Goal: Information Seeking & Learning: Learn about a topic

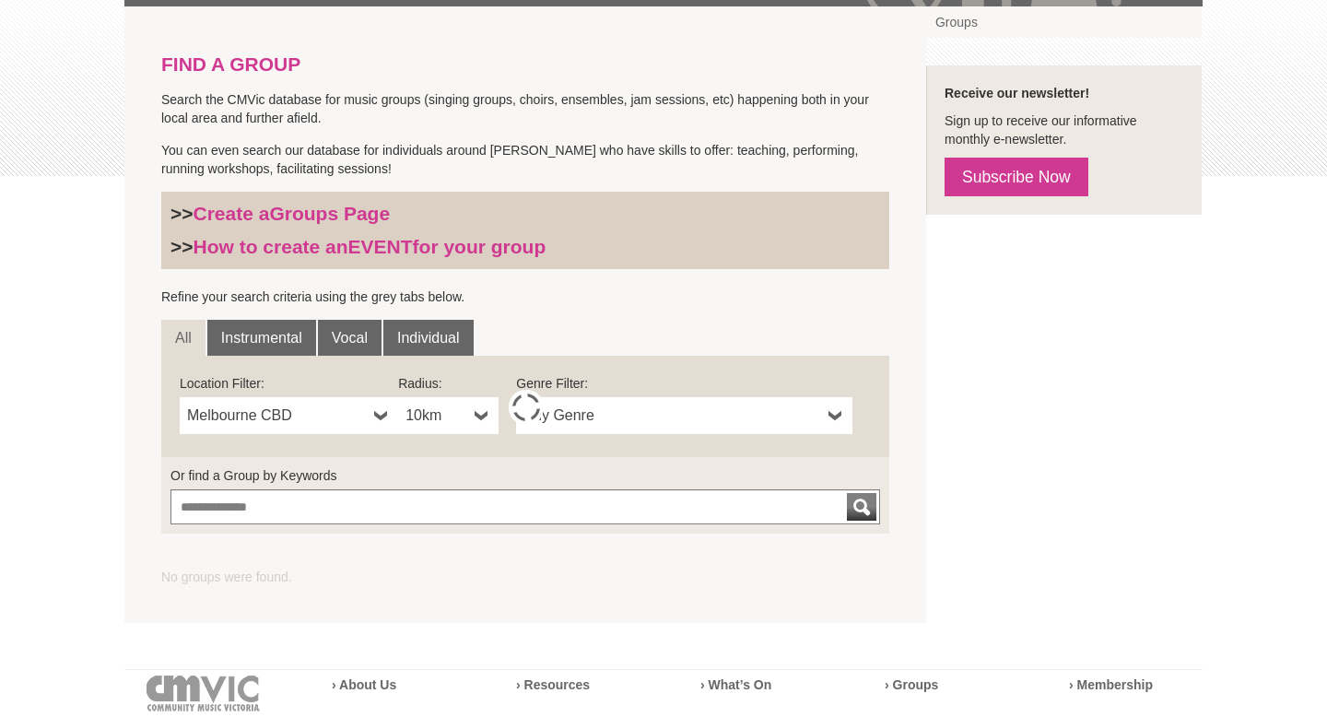
scroll to position [372, 0]
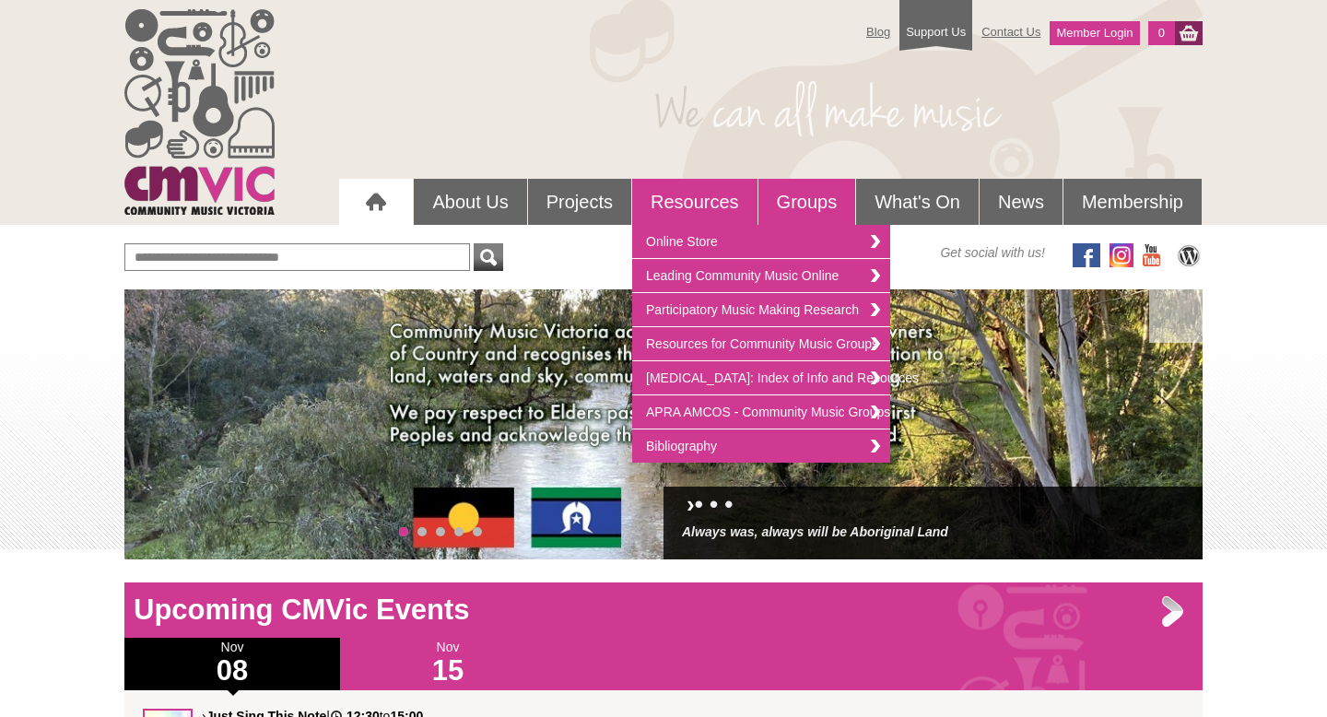
click at [804, 206] on link "Groups" at bounding box center [808, 202] width 98 height 46
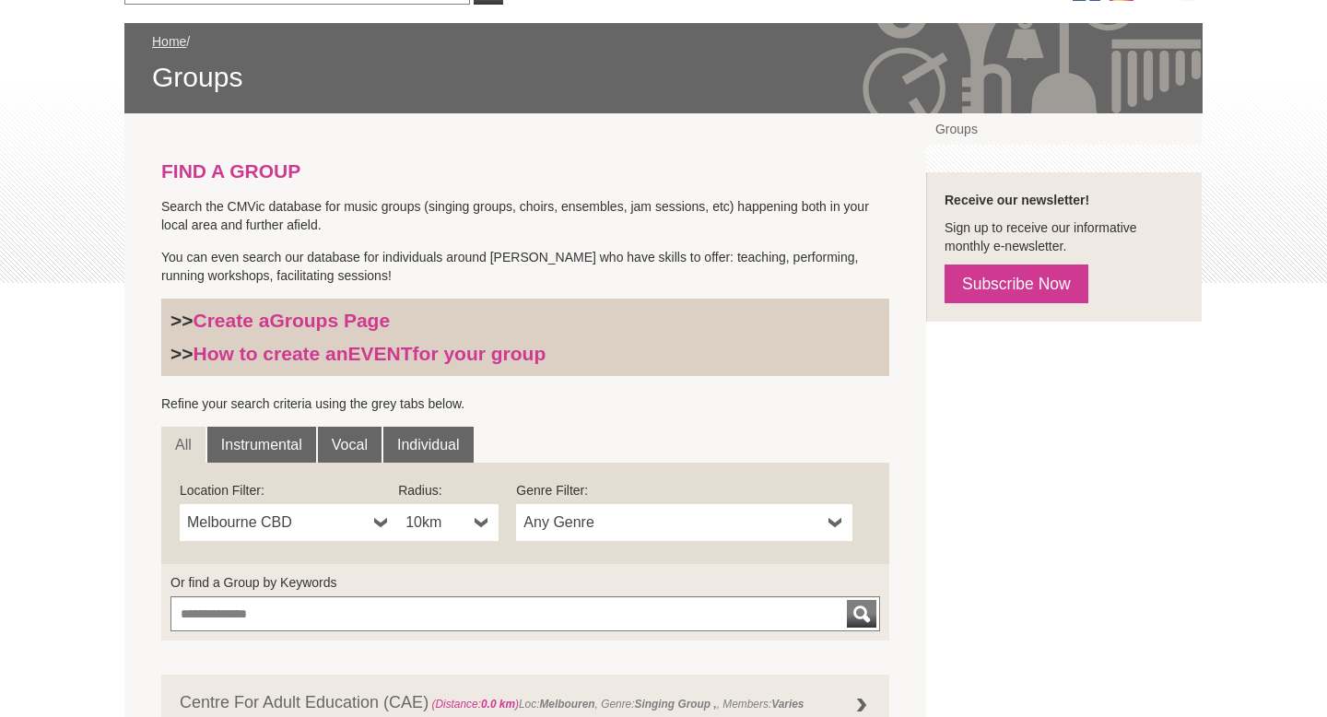
scroll to position [385, 0]
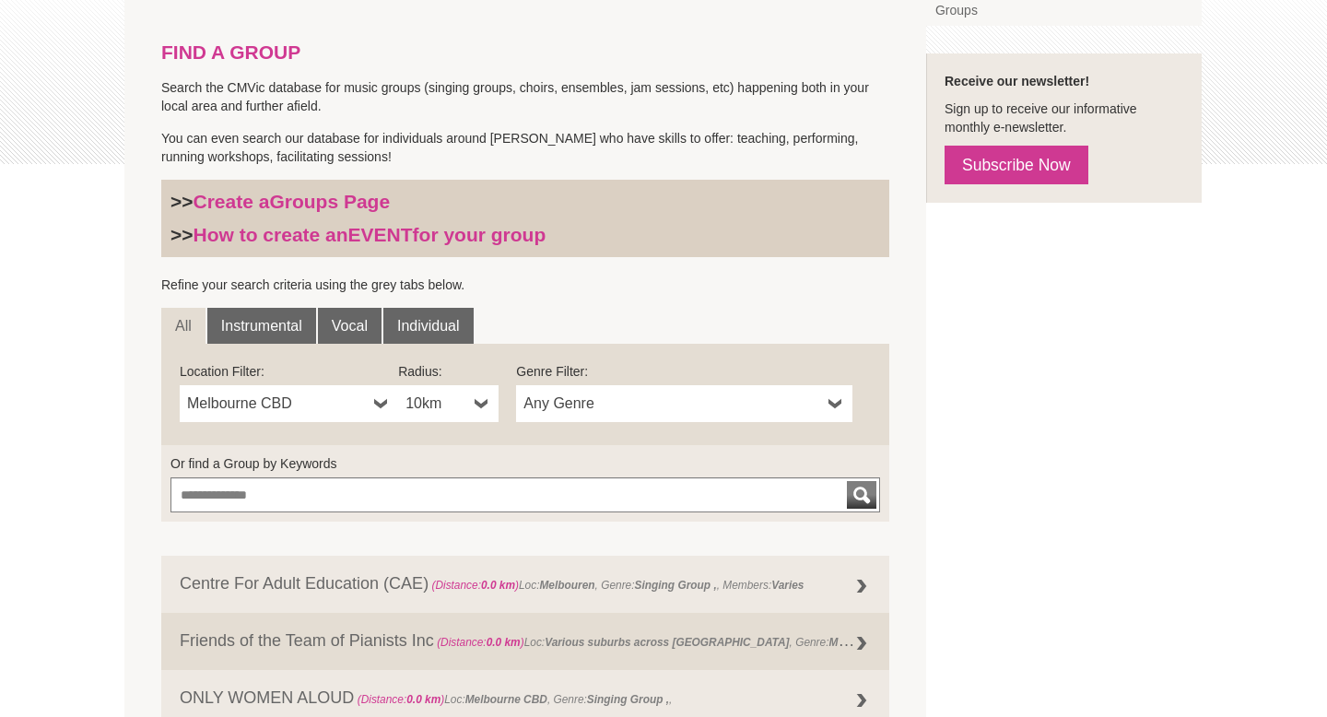
click at [703, 408] on span "Any Genre" at bounding box center [673, 404] width 298 height 22
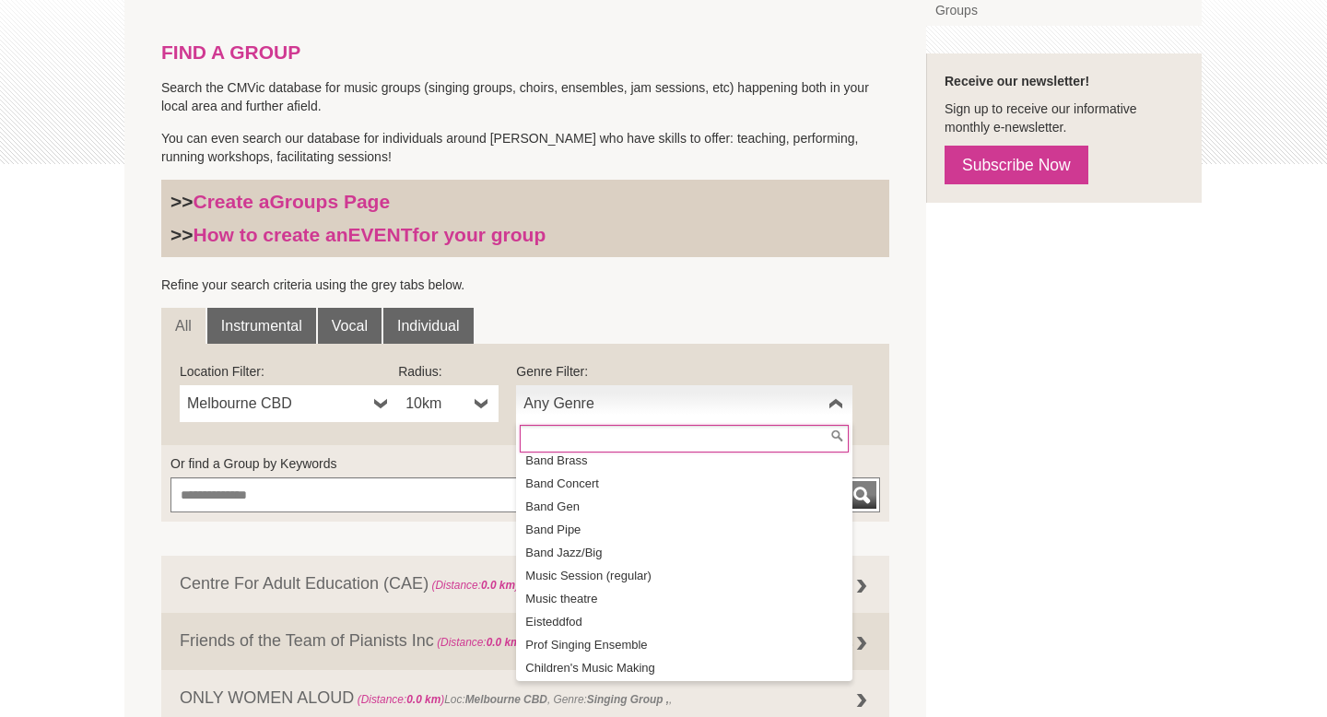
scroll to position [217, 0]
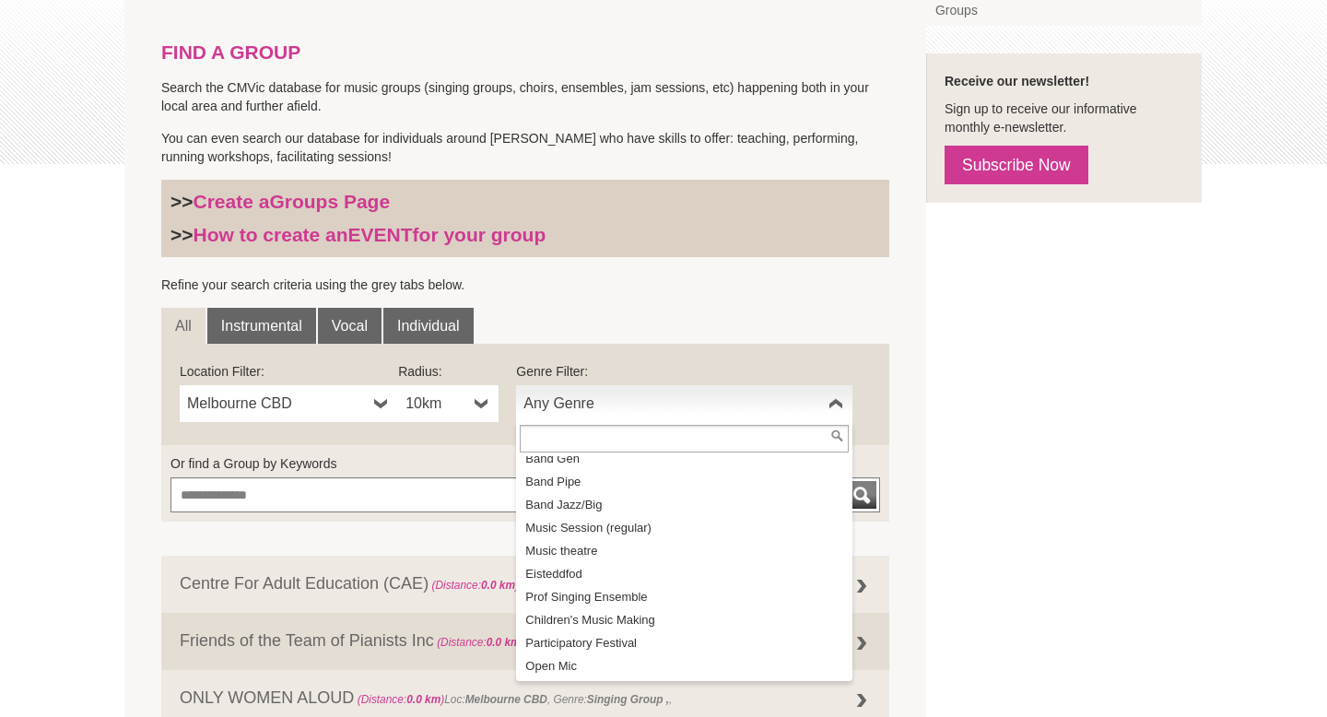
drag, startPoint x: 1020, startPoint y: 384, endPoint x: 913, endPoint y: 453, distance: 126.8
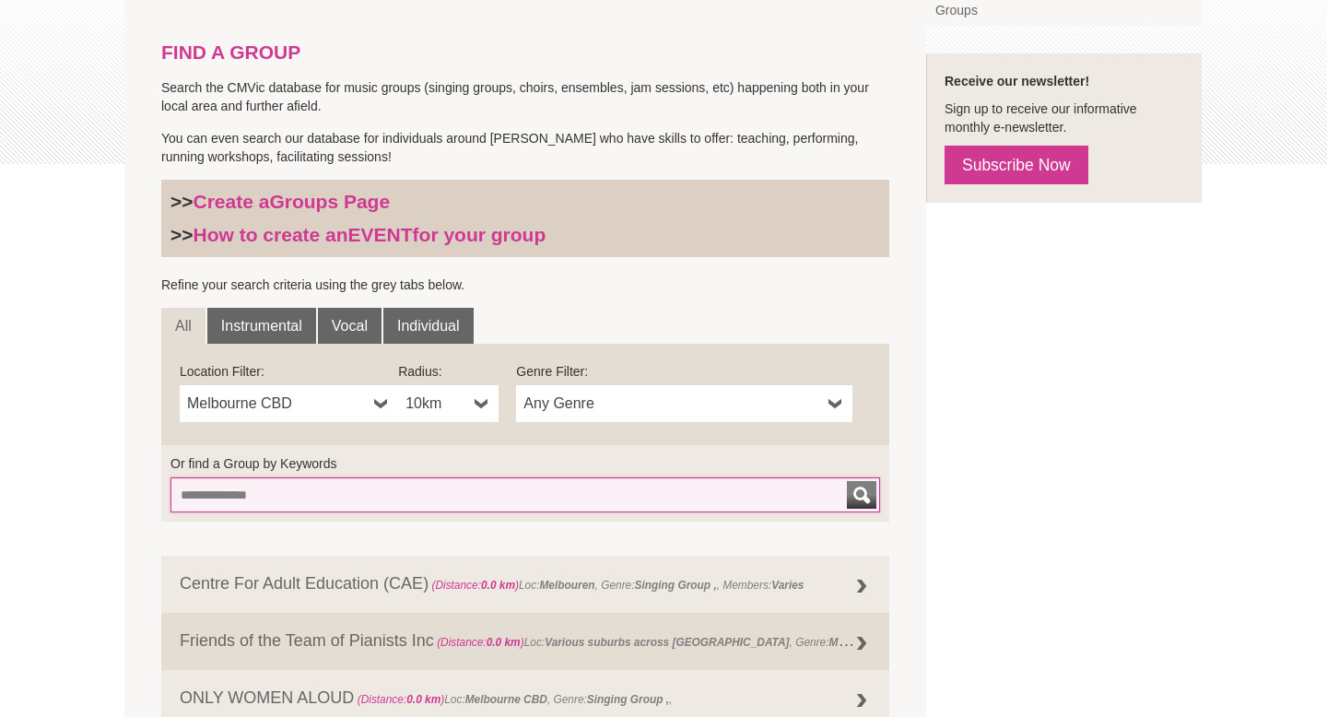
click at [446, 486] on input "Or find a Group by Keywords" at bounding box center [526, 494] width 710 height 35
type input "**********"
click at [847, 481] on button "submit" at bounding box center [861, 495] width 29 height 28
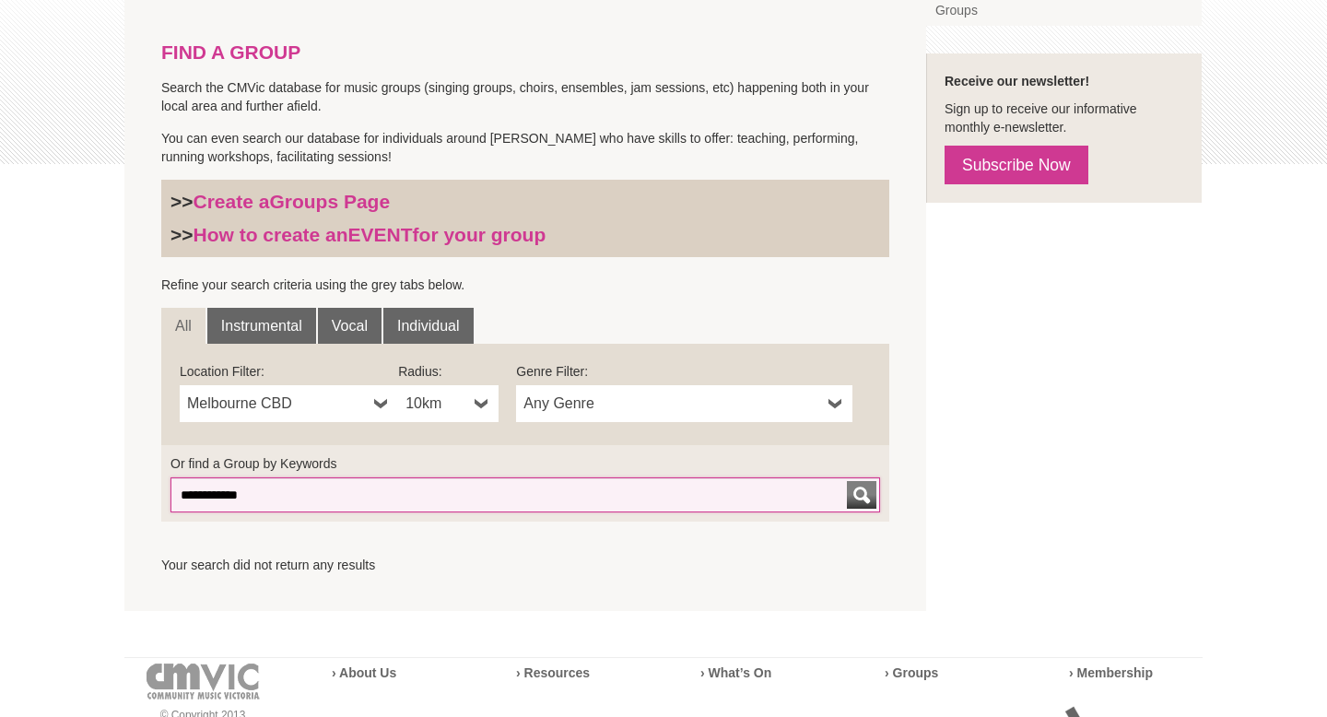
scroll to position [397, 0]
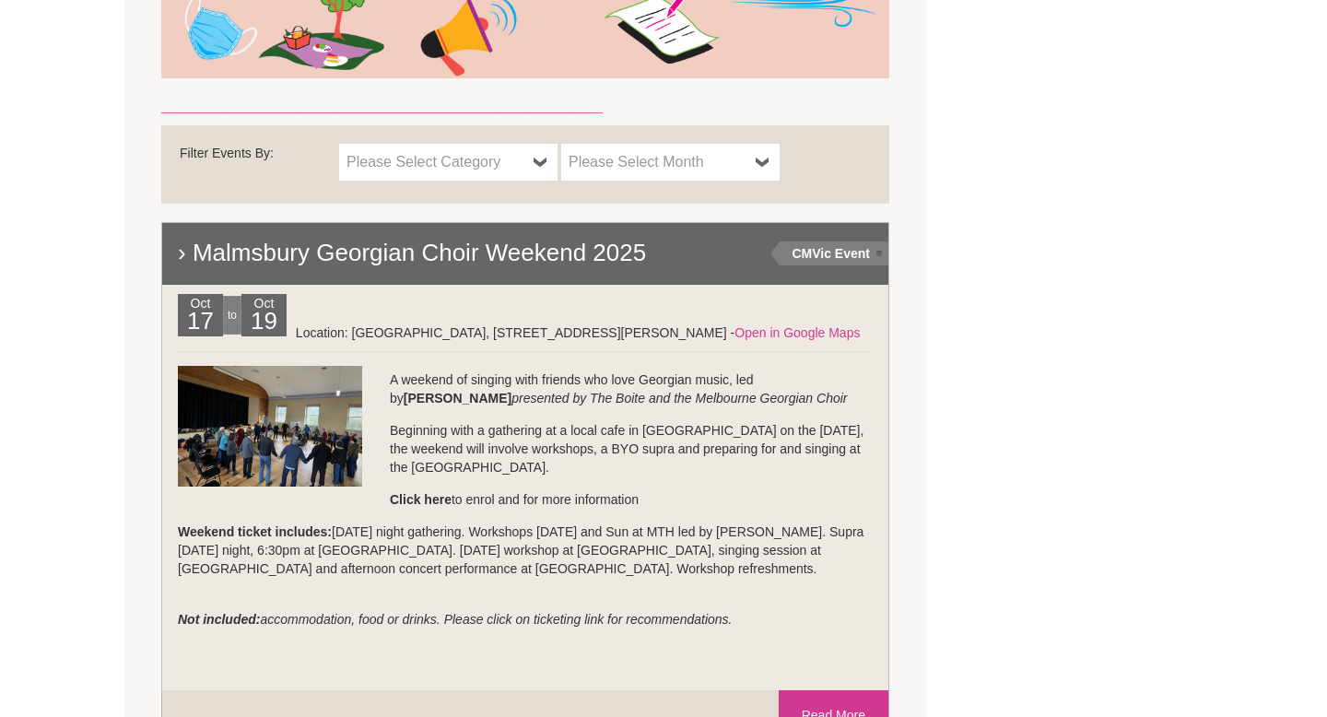
scroll to position [1107, 0]
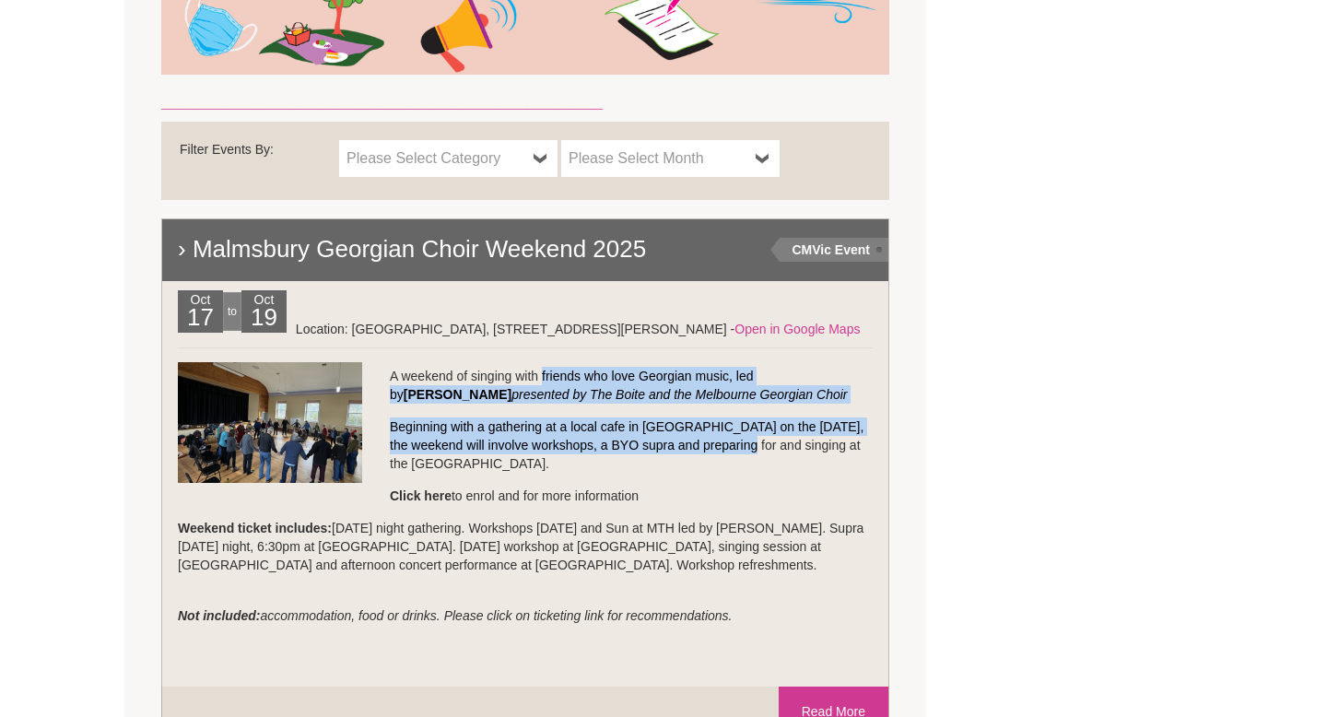
drag, startPoint x: 546, startPoint y: 385, endPoint x: 726, endPoint y: 441, distance: 188.9
click at [726, 441] on li "› Malmsbury Georgian Choir Weekend 2025 CMVic Event Oct 17 to Oct 19" at bounding box center [525, 452] width 728 height 468
click at [726, 440] on p "Beginning with a gathering at a local cafe in Malmsbury on the Friday, the week…" at bounding box center [525, 445] width 695 height 55
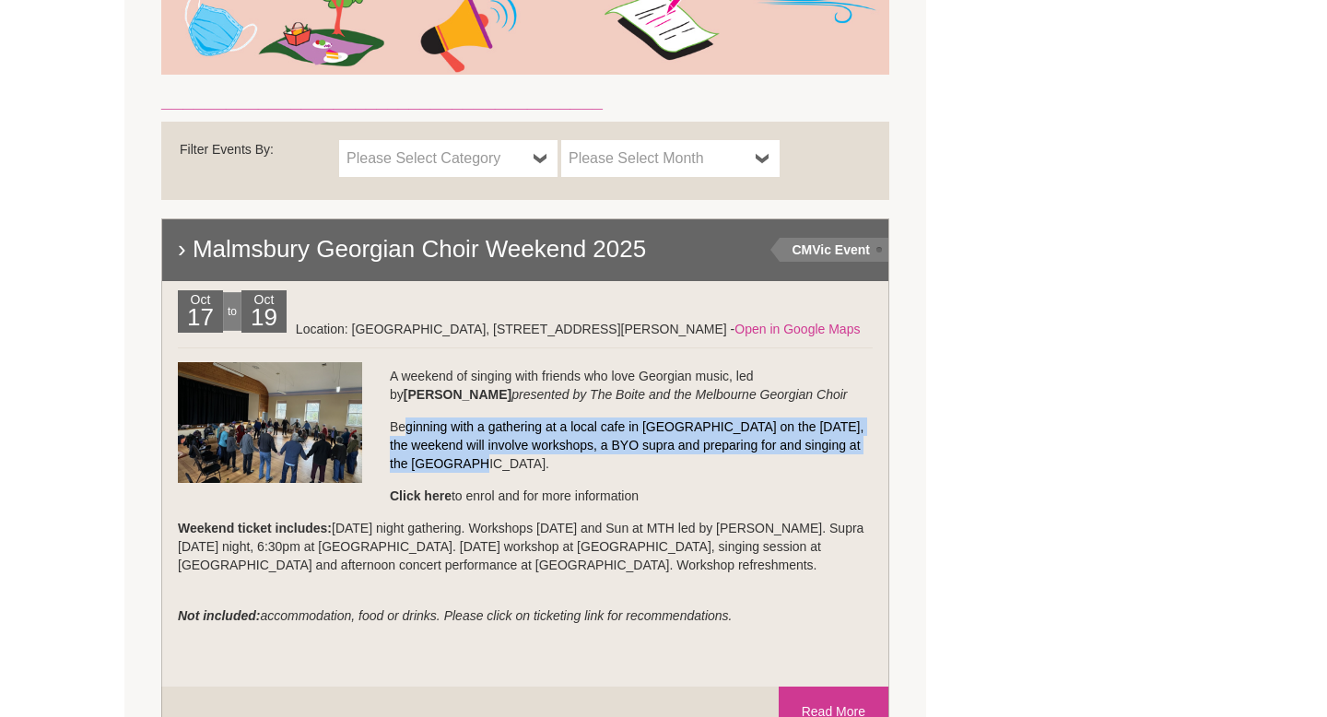
drag, startPoint x: 418, startPoint y: 429, endPoint x: 559, endPoint y: 462, distance: 145.8
click at [559, 463] on p "Beginning with a gathering at a local cafe in Malmsbury on the Friday, the week…" at bounding box center [525, 445] width 695 height 55
click at [559, 462] on p "Beginning with a gathering at a local cafe in Malmsbury on the Friday, the week…" at bounding box center [525, 445] width 695 height 55
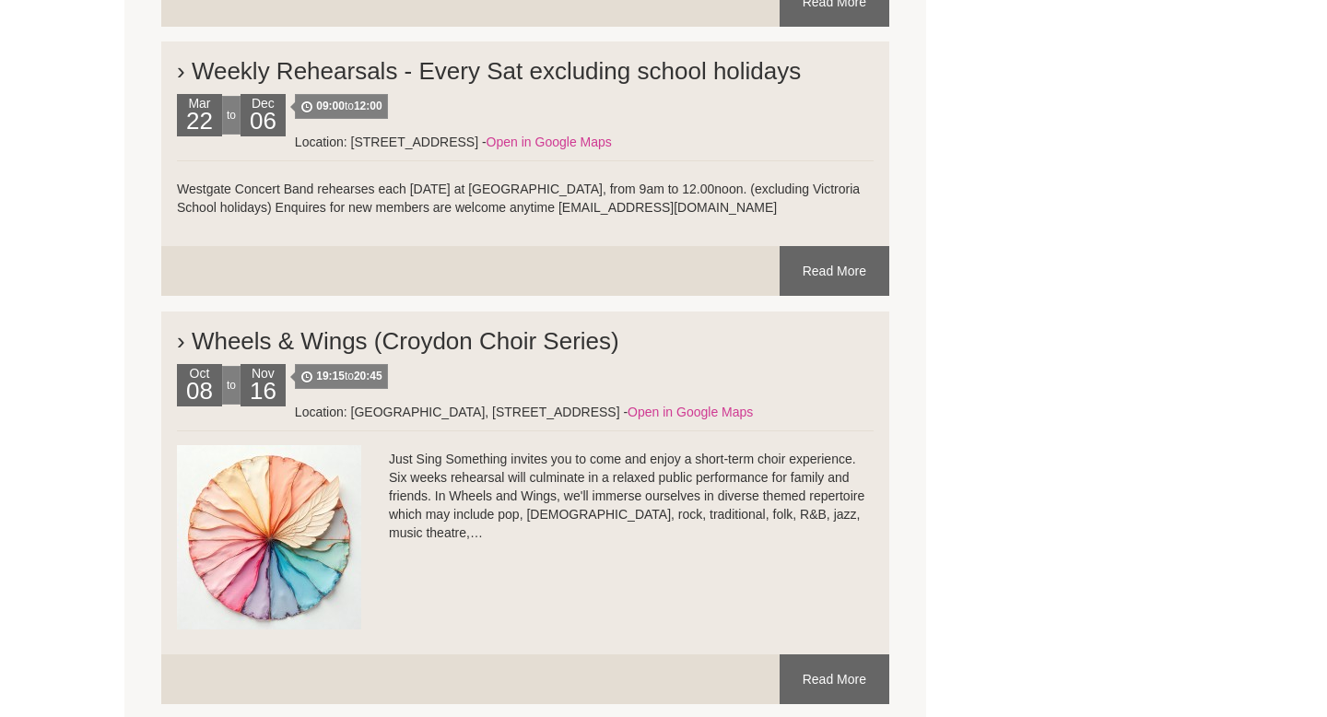
scroll to position [3800, 0]
